Goal: Transaction & Acquisition: Purchase product/service

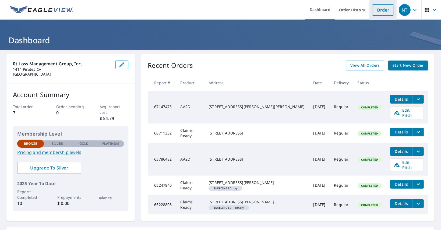
click at [379, 10] on link "Order" at bounding box center [383, 9] width 22 height 11
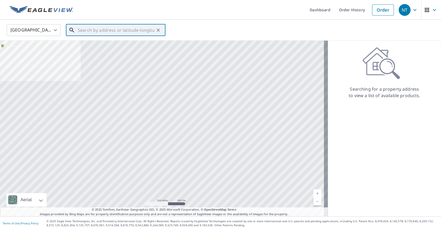
click at [115, 29] on input "text" at bounding box center [116, 30] width 77 height 15
paste input "[STREET_ADDRESS][PERSON_NAME]"
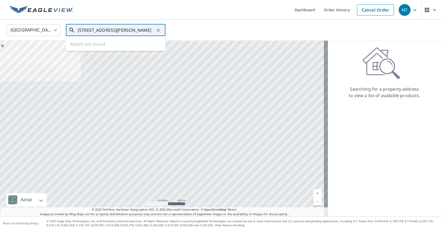
drag, startPoint x: 109, startPoint y: 30, endPoint x: 90, endPoint y: 30, distance: 19.9
click at [90, 30] on input "[STREET_ADDRESS][PERSON_NAME]" at bounding box center [116, 30] width 77 height 15
click at [98, 49] on p "[PERSON_NAME][GEOGRAPHIC_DATA]" at bounding box center [119, 51] width 84 height 5
type input "[STREET_ADDRESS][PERSON_NAME]"
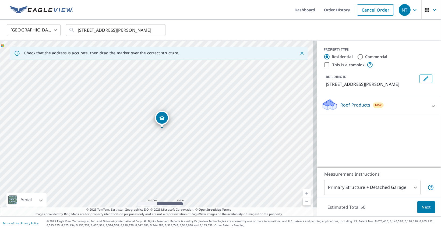
click at [302, 193] on link "Current Level 17, Zoom In" at bounding box center [306, 193] width 8 height 8
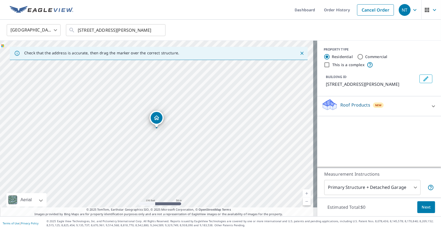
click at [302, 193] on link "Current Level 18, Zoom In" at bounding box center [306, 193] width 8 height 8
click at [302, 193] on link "Current Level 19, Zoom In" at bounding box center [306, 193] width 8 height 8
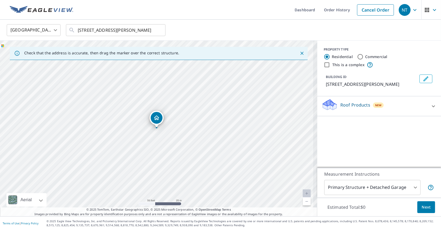
click at [302, 193] on link "Current Level 19, Zoom In Disabled" at bounding box center [306, 193] width 8 height 8
click at [302, 193] on link "Current Level 20, Zoom In Disabled" at bounding box center [306, 193] width 8 height 8
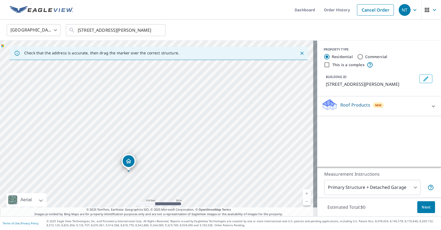
drag, startPoint x: 228, startPoint y: 133, endPoint x: 162, endPoint y: 135, distance: 65.9
click at [162, 135] on div "[STREET_ADDRESS][PERSON_NAME]" at bounding box center [158, 129] width 317 height 176
drag, startPoint x: 244, startPoint y: 130, endPoint x: 243, endPoint y: 110, distance: 19.9
click at [243, 110] on div "[STREET_ADDRESS][PERSON_NAME]" at bounding box center [158, 129] width 317 height 176
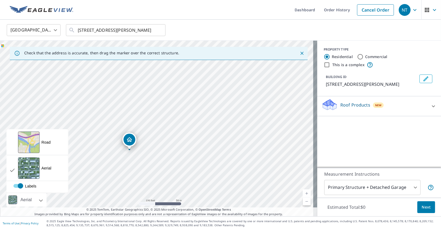
click at [42, 198] on div "Aerial" at bounding box center [26, 199] width 40 height 13
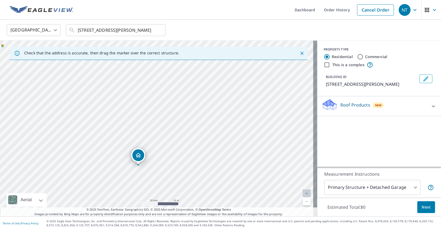
drag, startPoint x: 96, startPoint y: 125, endPoint x: 169, endPoint y: 212, distance: 113.1
click at [152, 230] on div "Dashboard Order History Cancel Order NT [GEOGRAPHIC_DATA] [GEOGRAPHIC_DATA] ​ […" at bounding box center [220, 115] width 441 height 230
drag, startPoint x: 229, startPoint y: 132, endPoint x: 164, endPoint y: 205, distance: 97.7
click at [164, 205] on div "[STREET_ADDRESS][PERSON_NAME]" at bounding box center [158, 129] width 317 height 176
drag, startPoint x: 234, startPoint y: 133, endPoint x: 189, endPoint y: 216, distance: 94.4
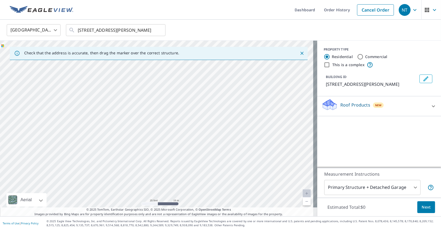
click at [189, 216] on div "Check that the address is accurate, then drag the marker over the correct struc…" at bounding box center [158, 129] width 317 height 176
drag, startPoint x: 206, startPoint y: 142, endPoint x: 341, endPoint y: 172, distance: 138.2
click at [341, 172] on div "Check that the address is accurate, then drag the marker over the correct struc…" at bounding box center [220, 129] width 441 height 176
click at [244, 115] on div "[STREET_ADDRESS][PERSON_NAME]" at bounding box center [158, 129] width 317 height 176
drag, startPoint x: 123, startPoint y: 135, endPoint x: 254, endPoint y: 88, distance: 139.9
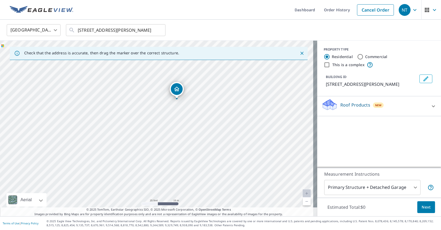
click at [254, 88] on div "[STREET_ADDRESS][PERSON_NAME]" at bounding box center [158, 129] width 317 height 176
drag, startPoint x: 195, startPoint y: 153, endPoint x: 218, endPoint y: 87, distance: 69.7
click at [218, 87] on div "[STREET_ADDRESS][PERSON_NAME]" at bounding box center [158, 129] width 317 height 176
drag, startPoint x: 207, startPoint y: 122, endPoint x: 199, endPoint y: 161, distance: 39.6
click at [199, 161] on div "[STREET_ADDRESS][PERSON_NAME]" at bounding box center [158, 129] width 317 height 176
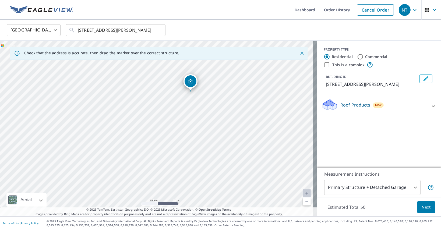
click at [302, 201] on link "Current Level 20, Zoom Out" at bounding box center [306, 201] width 8 height 8
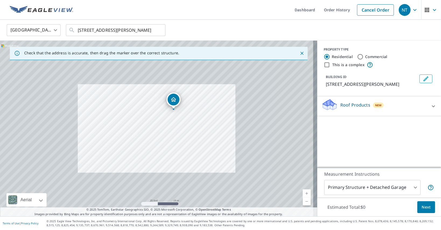
click at [302, 201] on link "Current Level 20, Zoom Out" at bounding box center [306, 201] width 8 height 8
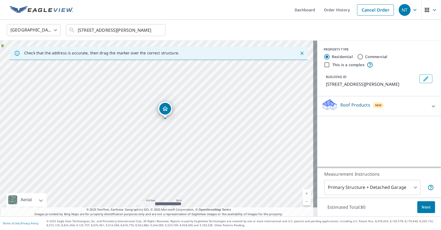
click at [302, 191] on link "Current Level 18, Zoom In" at bounding box center [306, 193] width 8 height 8
drag, startPoint x: 266, startPoint y: 127, endPoint x: 266, endPoint y: 143, distance: 15.9
click at [266, 143] on div "[STREET_ADDRESS][PERSON_NAME]" at bounding box center [158, 129] width 317 height 176
drag, startPoint x: 232, startPoint y: 120, endPoint x: 248, endPoint y: 135, distance: 21.7
click at [248, 135] on div "[STREET_ADDRESS][PERSON_NAME]" at bounding box center [158, 129] width 317 height 176
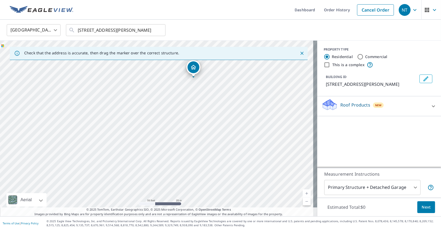
drag, startPoint x: 230, startPoint y: 125, endPoint x: 235, endPoint y: 48, distance: 77.1
click at [235, 48] on div "Check that the address is accurate, then drag the marker over the correct struc…" at bounding box center [158, 129] width 317 height 176
click at [245, 78] on div "[STREET_ADDRESS][PERSON_NAME]" at bounding box center [158, 129] width 317 height 176
drag, startPoint x: 233, startPoint y: 152, endPoint x: 255, endPoint y: 36, distance: 118.0
click at [255, 36] on div "[GEOGRAPHIC_DATA] [GEOGRAPHIC_DATA] ​ [STREET_ADDRESS][PERSON_NAME] ​ Check tha…" at bounding box center [220, 118] width 441 height 196
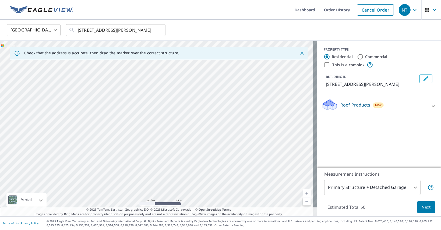
click at [223, 92] on div "[STREET_ADDRESS][PERSON_NAME]" at bounding box center [158, 129] width 317 height 176
drag, startPoint x: 256, startPoint y: 107, endPoint x: 216, endPoint y: 173, distance: 77.0
click at [216, 173] on div "[STREET_ADDRESS][PERSON_NAME]" at bounding box center [158, 129] width 317 height 176
drag, startPoint x: 186, startPoint y: 119, endPoint x: 235, endPoint y: 184, distance: 81.4
click at [235, 184] on div "[STREET_ADDRESS][PERSON_NAME]" at bounding box center [158, 129] width 317 height 176
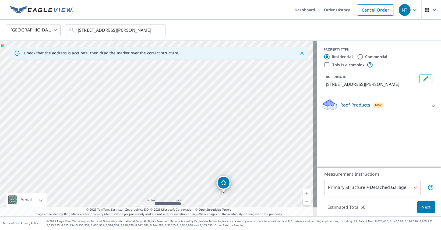
drag, startPoint x: 184, startPoint y: 113, endPoint x: 220, endPoint y: 171, distance: 68.1
click at [220, 171] on div "[STREET_ADDRESS][PERSON_NAME]" at bounding box center [158, 129] width 317 height 176
drag, startPoint x: 187, startPoint y: 121, endPoint x: 220, endPoint y: 195, distance: 80.4
click at [220, 195] on div "[STREET_ADDRESS][PERSON_NAME]" at bounding box center [158, 129] width 317 height 176
drag, startPoint x: 194, startPoint y: 155, endPoint x: 235, endPoint y: 212, distance: 70.1
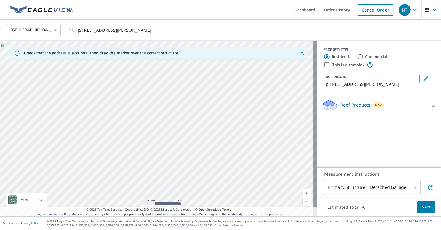
click at [235, 212] on div "Check that the address is accurate, then drag the marker over the correct struc…" at bounding box center [158, 129] width 317 height 176
drag, startPoint x: 212, startPoint y: 187, endPoint x: 240, endPoint y: 233, distance: 54.4
click at [240, 230] on html "NT NT Dashboard Order History Cancel Order NT [GEOGRAPHIC_DATA] [GEOGRAPHIC_DAT…" at bounding box center [220, 115] width 441 height 230
click at [195, 179] on div "[STREET_ADDRESS][PERSON_NAME]" at bounding box center [158, 129] width 317 height 176
drag, startPoint x: 129, startPoint y: 104, endPoint x: 225, endPoint y: 224, distance: 154.0
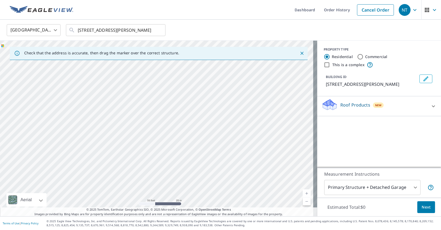
click at [225, 224] on div "Dashboard Order History Cancel Order NT [GEOGRAPHIC_DATA] [GEOGRAPHIC_DATA] ​ […" at bounding box center [220, 115] width 441 height 230
click at [178, 162] on div "[STREET_ADDRESS][PERSON_NAME]" at bounding box center [158, 129] width 317 height 176
drag, startPoint x: 146, startPoint y: 124, endPoint x: 125, endPoint y: 104, distance: 29.1
click at [127, 104] on div "[STREET_ADDRESS][PERSON_NAME]" at bounding box center [158, 129] width 317 height 176
drag, startPoint x: 187, startPoint y: 156, endPoint x: 113, endPoint y: 65, distance: 118.3
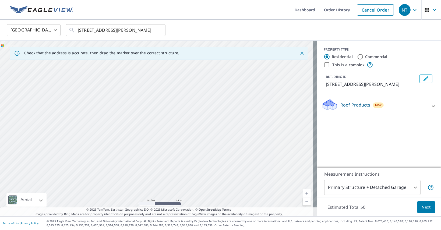
click at [113, 65] on div "[STREET_ADDRESS][PERSON_NAME]" at bounding box center [158, 129] width 317 height 176
drag, startPoint x: 164, startPoint y: 146, endPoint x: 69, endPoint y: 29, distance: 151.4
click at [69, 29] on div "[GEOGRAPHIC_DATA] [GEOGRAPHIC_DATA] ​ [STREET_ADDRESS][PERSON_NAME] ​ Check tha…" at bounding box center [220, 118] width 441 height 196
click at [134, 103] on div "[STREET_ADDRESS][PERSON_NAME]" at bounding box center [158, 129] width 317 height 176
drag, startPoint x: 169, startPoint y: 138, endPoint x: 81, endPoint y: 20, distance: 147.1
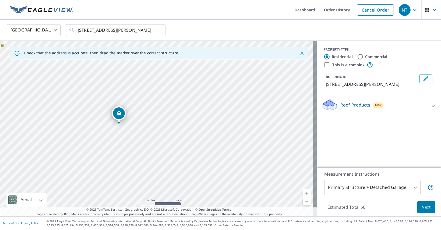
click at [81, 20] on div "[GEOGRAPHIC_DATA] [GEOGRAPHIC_DATA] ​ [STREET_ADDRESS][PERSON_NAME] ​ Check tha…" at bounding box center [220, 118] width 441 height 196
click at [121, 78] on div "[STREET_ADDRESS][PERSON_NAME]" at bounding box center [158, 129] width 317 height 176
drag, startPoint x: 138, startPoint y: 96, endPoint x: 121, endPoint y: 76, distance: 26.5
click at [121, 76] on div "[STREET_ADDRESS][PERSON_NAME]" at bounding box center [158, 129] width 317 height 176
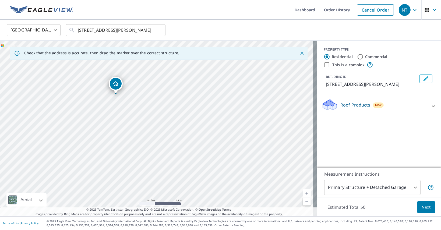
drag, startPoint x: 213, startPoint y: 155, endPoint x: 159, endPoint y: 108, distance: 71.8
click at [159, 107] on div "[STREET_ADDRESS][PERSON_NAME]" at bounding box center [158, 129] width 317 height 176
drag, startPoint x: 209, startPoint y: 167, endPoint x: 152, endPoint y: 98, distance: 89.4
click at [152, 98] on div "[STREET_ADDRESS][PERSON_NAME]" at bounding box center [158, 129] width 317 height 176
drag, startPoint x: 205, startPoint y: 163, endPoint x: 135, endPoint y: 74, distance: 113.6
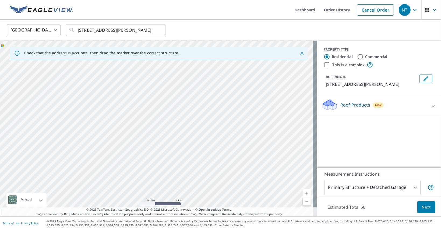
click at [135, 74] on div "[STREET_ADDRESS][PERSON_NAME]" at bounding box center [158, 129] width 317 height 176
drag, startPoint x: 194, startPoint y: 166, endPoint x: 163, endPoint y: 90, distance: 82.1
click at [163, 90] on div "[STREET_ADDRESS][PERSON_NAME]" at bounding box center [158, 129] width 317 height 176
drag, startPoint x: 202, startPoint y: 173, endPoint x: 176, endPoint y: 68, distance: 108.0
click at [176, 68] on div "[STREET_ADDRESS][PERSON_NAME]" at bounding box center [158, 129] width 317 height 176
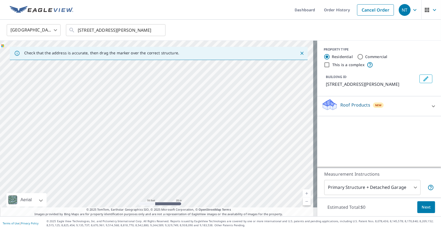
drag, startPoint x: 212, startPoint y: 164, endPoint x: 186, endPoint y: 80, distance: 87.7
click at [186, 80] on div "[STREET_ADDRESS][PERSON_NAME]" at bounding box center [158, 129] width 317 height 176
drag, startPoint x: 221, startPoint y: 163, endPoint x: 181, endPoint y: 52, distance: 118.8
click at [181, 52] on div "Check that the address is accurate, then drag the marker over the correct struc…" at bounding box center [158, 129] width 317 height 176
drag, startPoint x: 169, startPoint y: 80, endPoint x: 223, endPoint y: 139, distance: 79.4
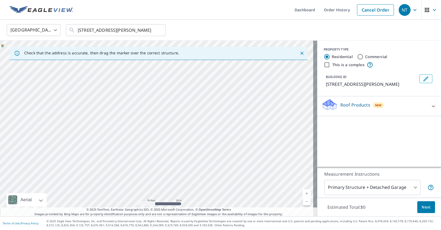
click at [223, 139] on div "[STREET_ADDRESS][PERSON_NAME]" at bounding box center [158, 129] width 317 height 176
drag, startPoint x: 188, startPoint y: 83, endPoint x: 218, endPoint y: 148, distance: 71.7
click at [218, 148] on div "[STREET_ADDRESS][PERSON_NAME]" at bounding box center [158, 129] width 317 height 176
drag, startPoint x: 182, startPoint y: 98, endPoint x: 217, endPoint y: 171, distance: 81.3
click at [217, 171] on div "[STREET_ADDRESS][PERSON_NAME]" at bounding box center [158, 129] width 317 height 176
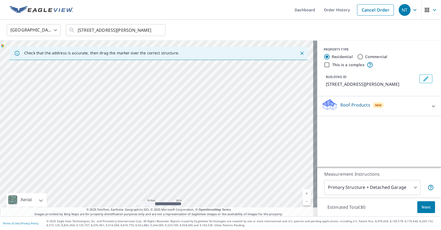
drag, startPoint x: 145, startPoint y: 146, endPoint x: 198, endPoint y: 139, distance: 53.6
click at [198, 139] on div "[STREET_ADDRESS][PERSON_NAME]" at bounding box center [158, 129] width 317 height 176
drag, startPoint x: 176, startPoint y: 101, endPoint x: 191, endPoint y: 151, distance: 53.0
click at [191, 151] on div "[STREET_ADDRESS][PERSON_NAME]" at bounding box center [158, 129] width 317 height 176
drag, startPoint x: 169, startPoint y: 110, endPoint x: 229, endPoint y: 187, distance: 97.2
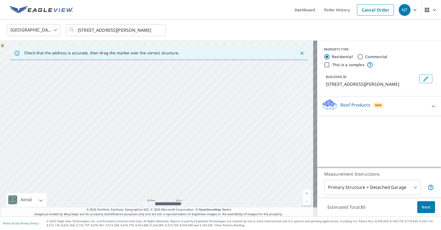
click at [231, 192] on div "[STREET_ADDRESS][PERSON_NAME]" at bounding box center [158, 129] width 317 height 176
drag, startPoint x: 119, startPoint y: 120, endPoint x: 218, endPoint y: 228, distance: 146.5
click at [218, 230] on div "Dashboard Order History Cancel Order NT [GEOGRAPHIC_DATA] [GEOGRAPHIC_DATA] ​ […" at bounding box center [220, 115] width 441 height 230
click at [147, 157] on div "[STREET_ADDRESS][PERSON_NAME]" at bounding box center [158, 129] width 317 height 176
drag, startPoint x: 85, startPoint y: 119, endPoint x: 214, endPoint y: 177, distance: 141.7
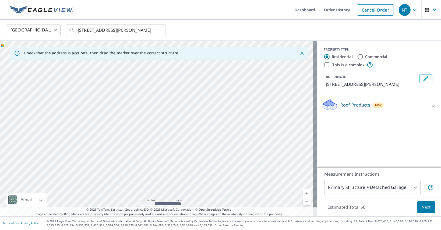
click at [214, 177] on div "[STREET_ADDRESS][PERSON_NAME]" at bounding box center [158, 129] width 317 height 176
drag, startPoint x: 223, startPoint y: 92, endPoint x: 167, endPoint y: 46, distance: 72.9
click at [167, 46] on div "Check that the address is accurate, then drag the marker over the correct struc…" at bounding box center [158, 129] width 317 height 176
click at [171, 102] on div "[STREET_ADDRESS][PERSON_NAME]" at bounding box center [158, 129] width 317 height 176
drag, startPoint x: 190, startPoint y: 157, endPoint x: 150, endPoint y: 42, distance: 121.3
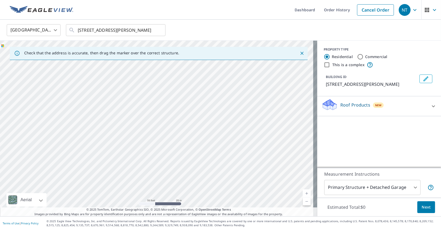
click at [150, 42] on div "[STREET_ADDRESS][PERSON_NAME]" at bounding box center [158, 129] width 317 height 176
drag, startPoint x: 106, startPoint y: 141, endPoint x: 138, endPoint y: 194, distance: 62.1
click at [138, 194] on div "[STREET_ADDRESS][PERSON_NAME]" at bounding box center [158, 129] width 317 height 176
drag, startPoint x: 129, startPoint y: 152, endPoint x: 119, endPoint y: 121, distance: 32.6
click at [119, 121] on div "[STREET_ADDRESS][PERSON_NAME]" at bounding box center [158, 129] width 317 height 176
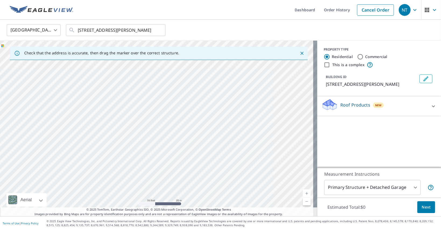
drag, startPoint x: 143, startPoint y: 165, endPoint x: 133, endPoint y: 136, distance: 31.1
click at [133, 136] on div "[STREET_ADDRESS][PERSON_NAME]" at bounding box center [158, 129] width 317 height 176
drag, startPoint x: 172, startPoint y: 174, endPoint x: 179, endPoint y: 163, distance: 12.2
click at [179, 163] on div "[STREET_ADDRESS][PERSON_NAME]" at bounding box center [158, 129] width 317 height 176
drag, startPoint x: 96, startPoint y: 105, endPoint x: 154, endPoint y: 204, distance: 114.3
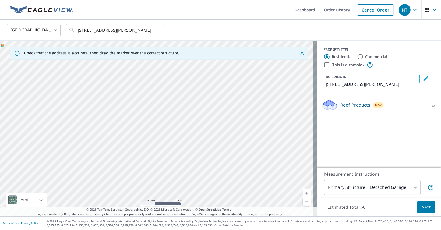
click at [154, 204] on div "[STREET_ADDRESS][PERSON_NAME]" at bounding box center [158, 129] width 317 height 176
drag, startPoint x: 102, startPoint y: 105, endPoint x: 115, endPoint y: 137, distance: 35.2
click at [115, 137] on div "[STREET_ADDRESS][PERSON_NAME]" at bounding box center [158, 129] width 317 height 176
drag, startPoint x: 185, startPoint y: 172, endPoint x: 205, endPoint y: 174, distance: 20.3
click at [205, 174] on div "[STREET_ADDRESS][PERSON_NAME]" at bounding box center [158, 129] width 317 height 176
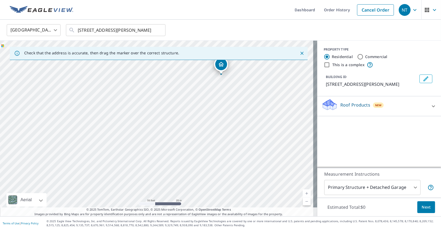
drag, startPoint x: 232, startPoint y: 130, endPoint x: 138, endPoint y: 242, distance: 146.4
click at [138, 230] on html "NT NT Dashboard Order History Cancel Order NT [GEOGRAPHIC_DATA] [GEOGRAPHIC_DAT…" at bounding box center [220, 115] width 441 height 230
drag, startPoint x: 146, startPoint y: 200, endPoint x: 138, endPoint y: 232, distance: 32.7
click at [138, 230] on html "NT NT Dashboard Order History Cancel Order NT [GEOGRAPHIC_DATA] [GEOGRAPHIC_DAT…" at bounding box center [220, 115] width 441 height 230
click at [193, 201] on div "[STREET_ADDRESS][PERSON_NAME]" at bounding box center [158, 129] width 317 height 176
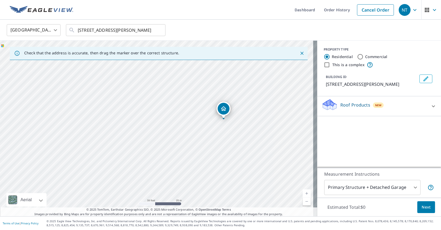
drag, startPoint x: 224, startPoint y: 117, endPoint x: 207, endPoint y: 162, distance: 48.0
click at [207, 162] on div "[STREET_ADDRESS][PERSON_NAME]" at bounding box center [158, 129] width 317 height 176
drag, startPoint x: 224, startPoint y: 107, endPoint x: 152, endPoint y: 159, distance: 88.5
drag, startPoint x: 190, startPoint y: 170, endPoint x: 202, endPoint y: 135, distance: 37.7
click at [202, 135] on div "[STREET_ADDRESS][PERSON_NAME]" at bounding box center [158, 129] width 317 height 176
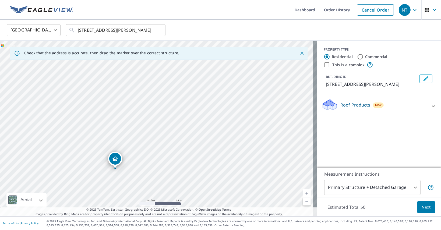
drag, startPoint x: 168, startPoint y: 81, endPoint x: 114, endPoint y: 158, distance: 94.1
drag, startPoint x: 192, startPoint y: 156, endPoint x: 214, endPoint y: 130, distance: 33.6
click at [214, 130] on div "[STREET_ADDRESS][PERSON_NAME]" at bounding box center [158, 129] width 317 height 176
drag, startPoint x: 144, startPoint y: 104, endPoint x: 143, endPoint y: 112, distance: 8.6
click at [143, 112] on div "[STREET_ADDRESS][PERSON_NAME]" at bounding box center [158, 129] width 317 height 176
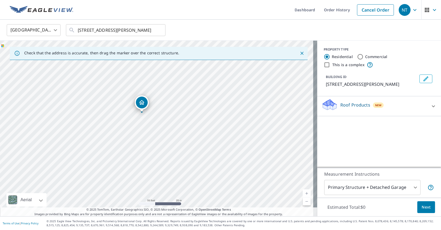
drag, startPoint x: 180, startPoint y: 100, endPoint x: 144, endPoint y: 101, distance: 35.5
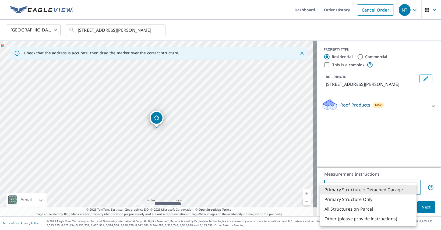
click at [411, 185] on body "NT NT Dashboard Order History Cancel Order NT [GEOGRAPHIC_DATA] [GEOGRAPHIC_DAT…" at bounding box center [220, 115] width 441 height 230
click at [397, 190] on li "Primary Structure + Detached Garage" at bounding box center [368, 190] width 96 height 10
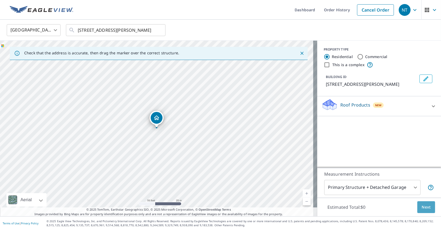
click at [421, 210] on span "Next" at bounding box center [425, 207] width 9 height 7
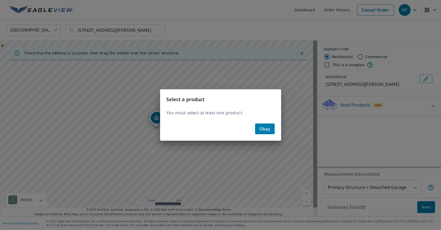
click at [267, 131] on span "Okay" at bounding box center [264, 129] width 11 height 8
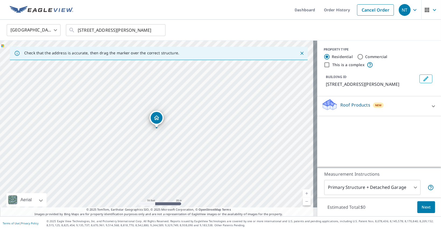
click at [431, 106] on icon at bounding box center [432, 106] width 3 height 2
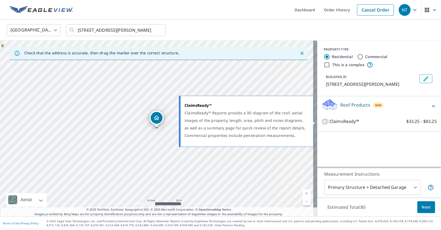
click at [321, 120] on input "ClaimsReady™ $33.25 - $83.25" at bounding box center [325, 121] width 8 height 6
checkbox input "true"
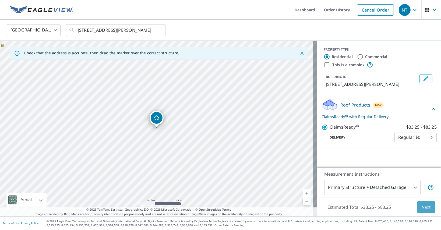
click at [424, 206] on span "Next" at bounding box center [425, 207] width 9 height 7
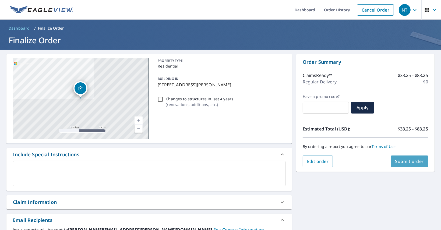
click at [407, 160] on span "Submit order" at bounding box center [409, 161] width 29 height 6
